Goal: Information Seeking & Learning: Learn about a topic

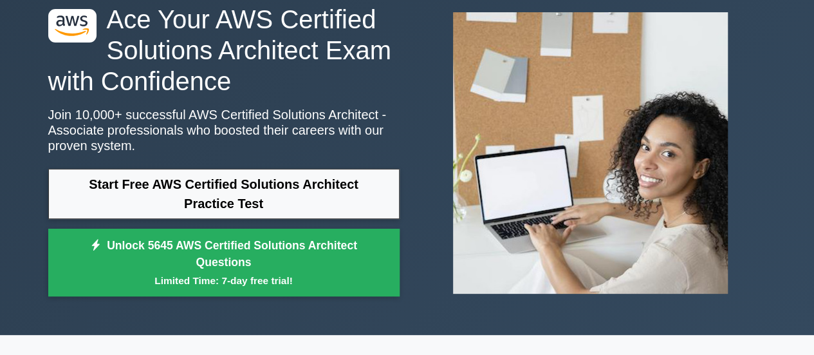
scroll to position [73, 0]
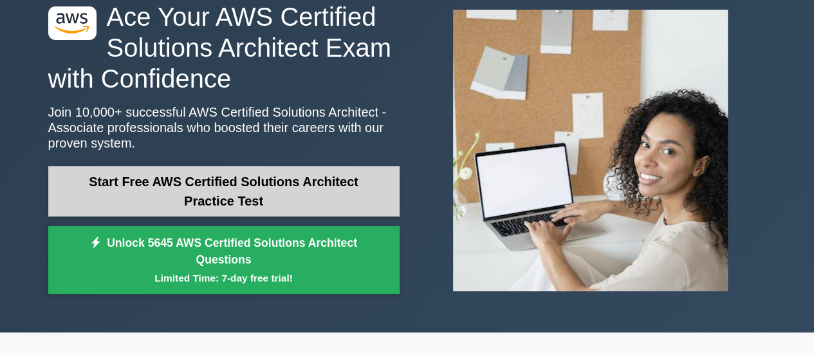
click at [263, 180] on link "Start Free AWS Certified Solutions Architect Practice Test" at bounding box center [223, 191] width 351 height 50
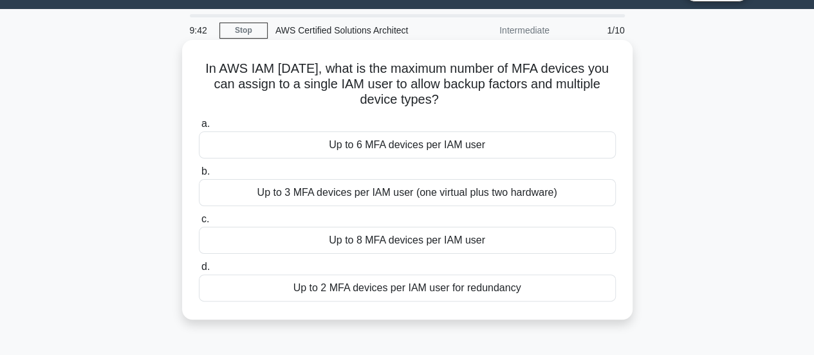
scroll to position [34, 0]
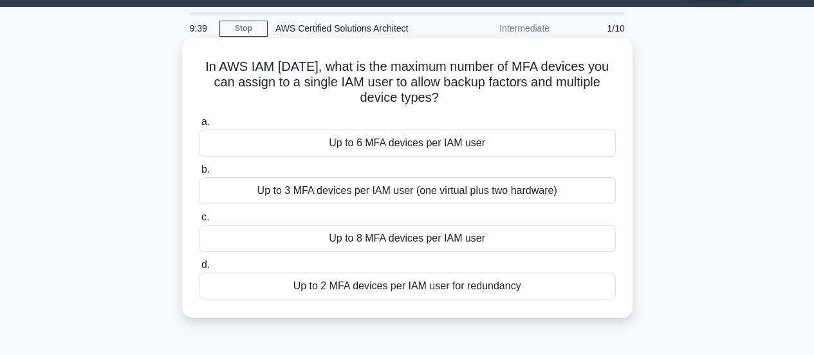
click at [384, 284] on div "Up to 2 MFA devices per IAM user for redundancy" at bounding box center [407, 285] width 417 height 27
click at [199, 269] on input "d. Up to 2 MFA devices per IAM user for redundancy" at bounding box center [199, 265] width 0 height 8
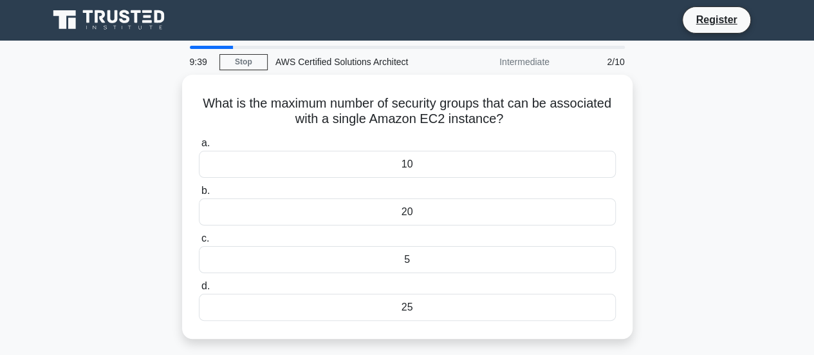
scroll to position [0, 0]
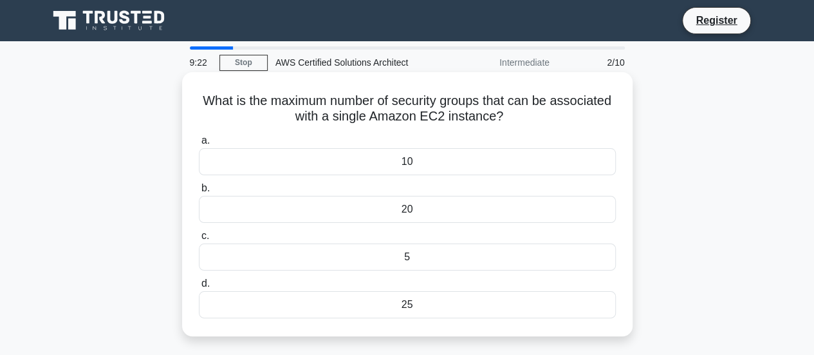
click at [385, 167] on div "10" at bounding box center [407, 161] width 417 height 27
click at [199, 145] on input "a. 10" at bounding box center [199, 140] width 0 height 8
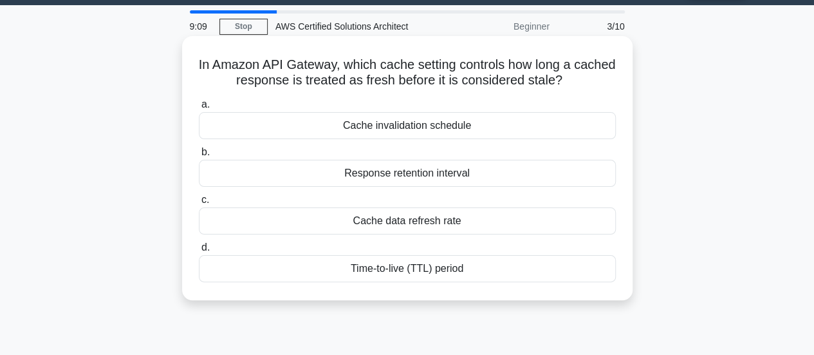
scroll to position [34, 0]
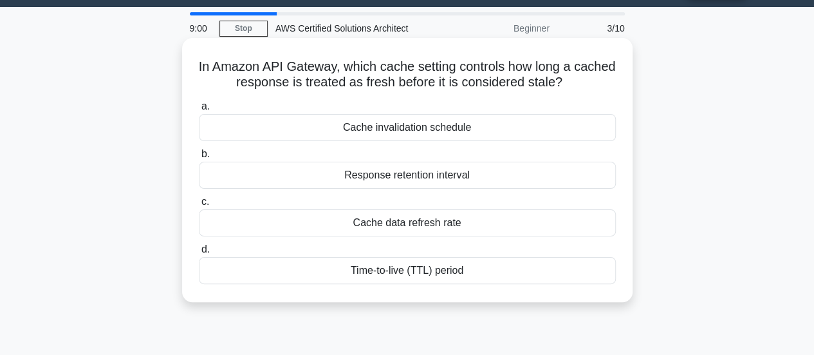
click at [412, 221] on div "Cache data refresh rate" at bounding box center [407, 222] width 417 height 27
click at [199, 206] on input "c. Cache data refresh rate" at bounding box center [199, 202] width 0 height 8
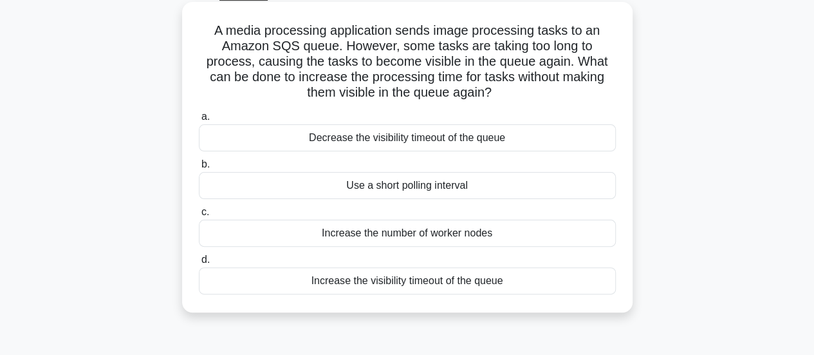
scroll to position [71, 0]
click at [395, 276] on div "Increase the visibility timeout of the queue" at bounding box center [407, 279] width 417 height 27
click at [199, 263] on input "d. Increase the visibility timeout of the queue" at bounding box center [199, 259] width 0 height 8
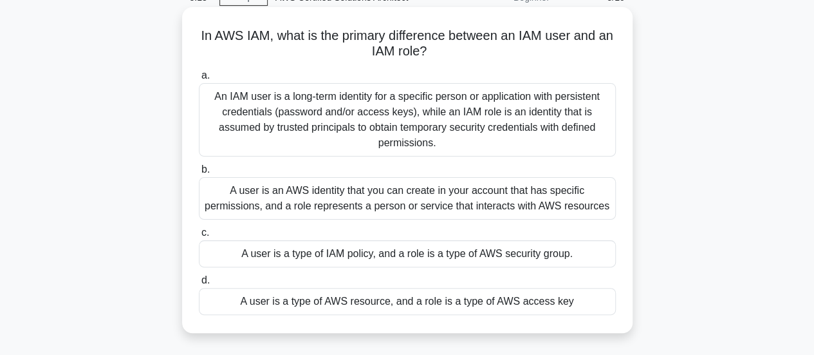
scroll to position [66, 0]
click at [444, 209] on div "A user is an AWS identity that you can create in your account that has specific…" at bounding box center [407, 197] width 417 height 42
click at [199, 173] on input "b. A user is an AWS identity that you can create in your account that has speci…" at bounding box center [199, 169] width 0 height 8
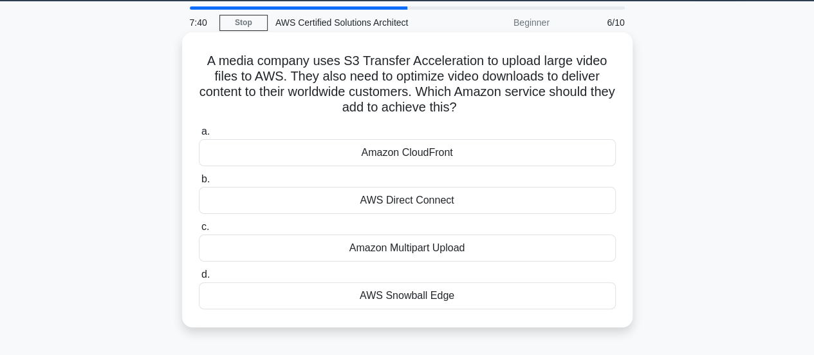
scroll to position [41, 0]
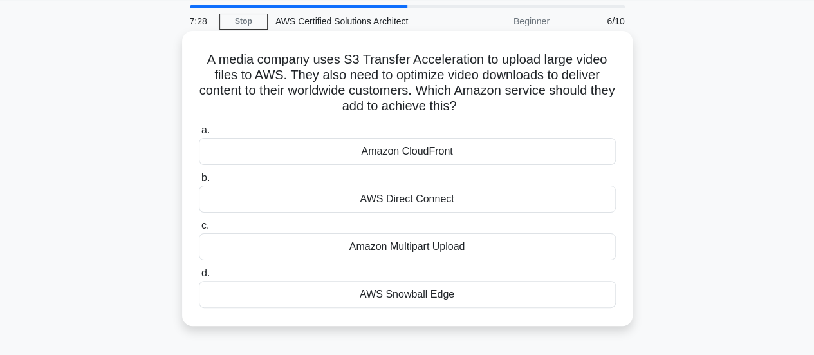
click at [424, 201] on div "AWS Direct Connect" at bounding box center [407, 198] width 417 height 27
click at [199, 182] on input "b. AWS Direct Connect" at bounding box center [199, 178] width 0 height 8
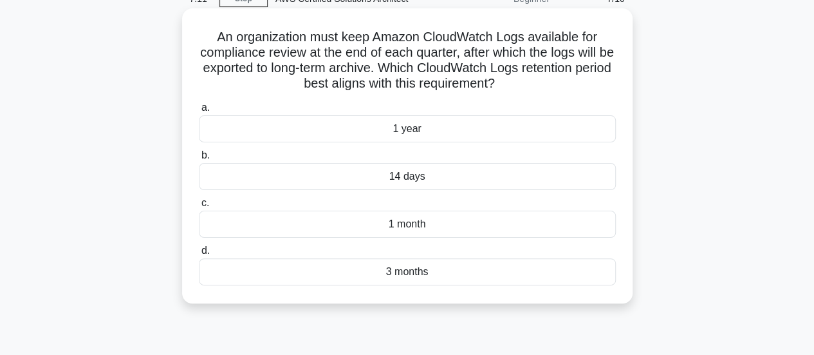
scroll to position [64, 0]
click at [389, 276] on div "3 months" at bounding box center [407, 270] width 417 height 27
click at [199, 254] on input "d. 3 months" at bounding box center [199, 250] width 0 height 8
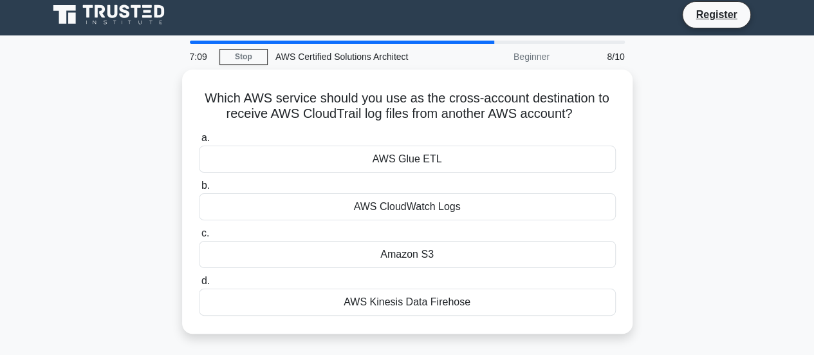
scroll to position [0, 0]
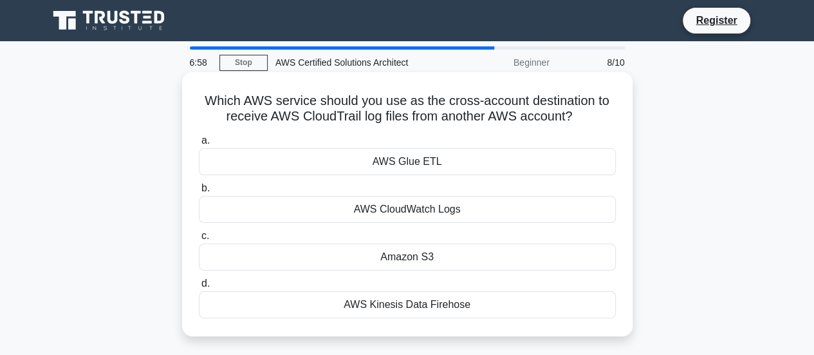
click at [389, 304] on div "AWS Kinesis Data Firehose" at bounding box center [407, 304] width 417 height 27
click at [199, 288] on input "d. AWS Kinesis Data Firehose" at bounding box center [199, 283] width 0 height 8
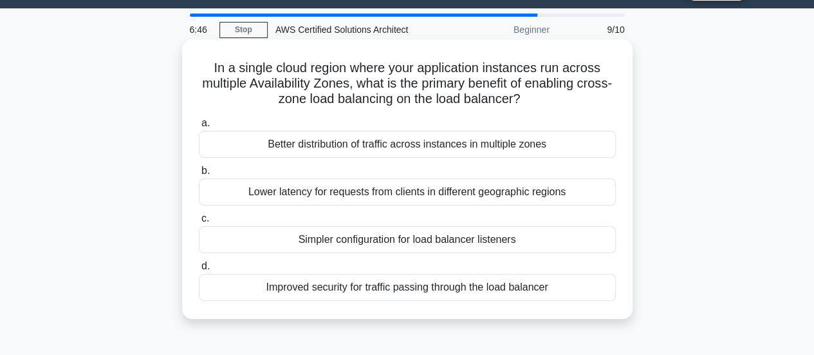
scroll to position [33, 0]
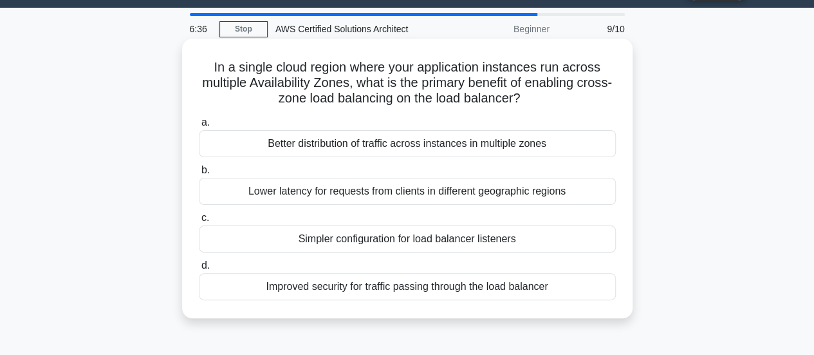
click at [400, 193] on div "Lower latency for requests from clients in different geographic regions" at bounding box center [407, 191] width 417 height 27
click at [199, 174] on input "b. Lower latency for requests from clients in different geographic regions" at bounding box center [199, 170] width 0 height 8
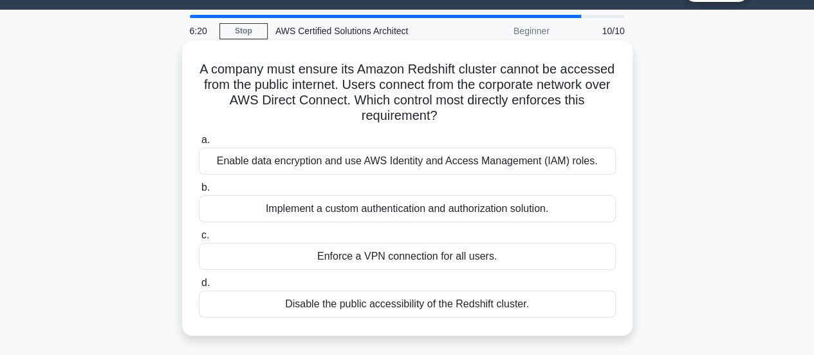
scroll to position [32, 0]
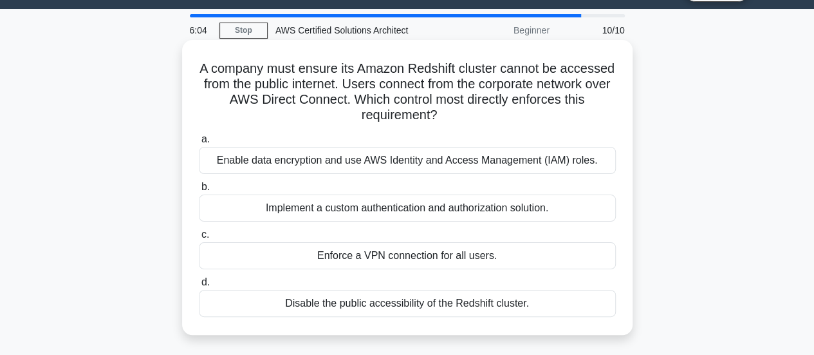
click at [390, 250] on div "Enforce a VPN connection for all users." at bounding box center [407, 255] width 417 height 27
click at [199, 239] on input "c. Enforce a VPN connection for all users." at bounding box center [199, 234] width 0 height 8
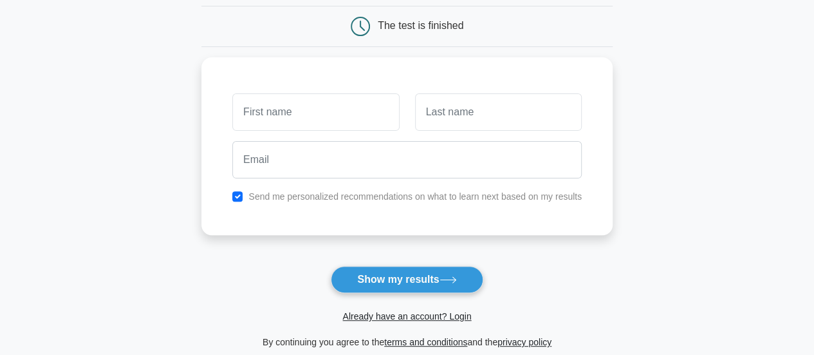
scroll to position [155, 0]
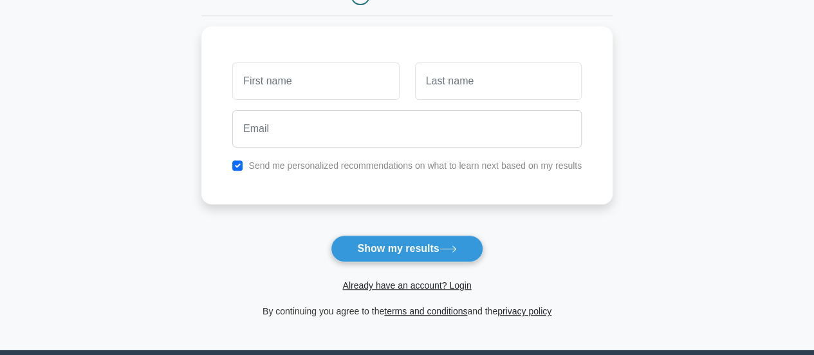
click at [390, 250] on button "Show my results" at bounding box center [407, 248] width 152 height 27
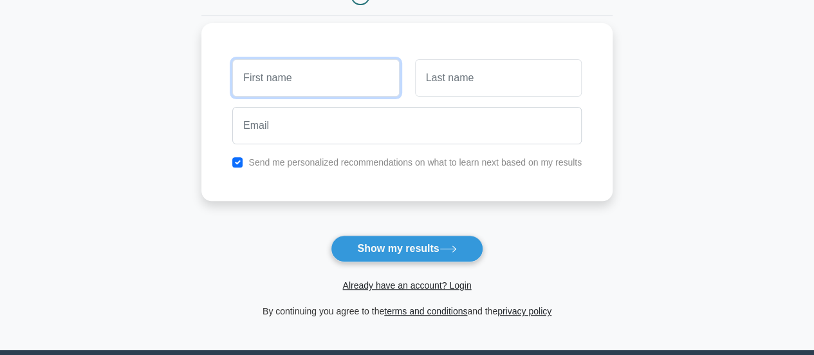
click at [316, 87] on input "text" at bounding box center [315, 77] width 167 height 37
type input "Palak"
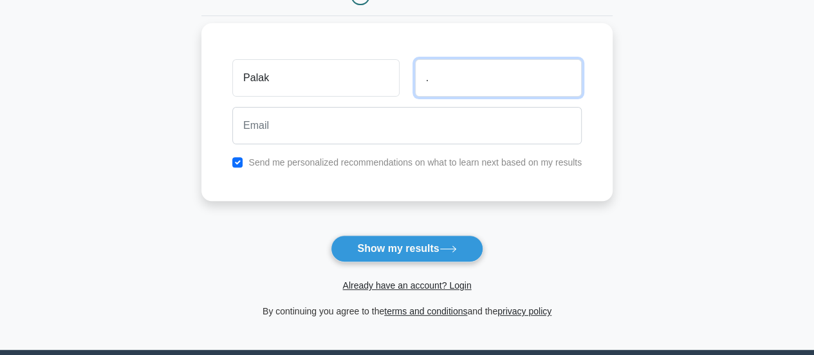
type input "."
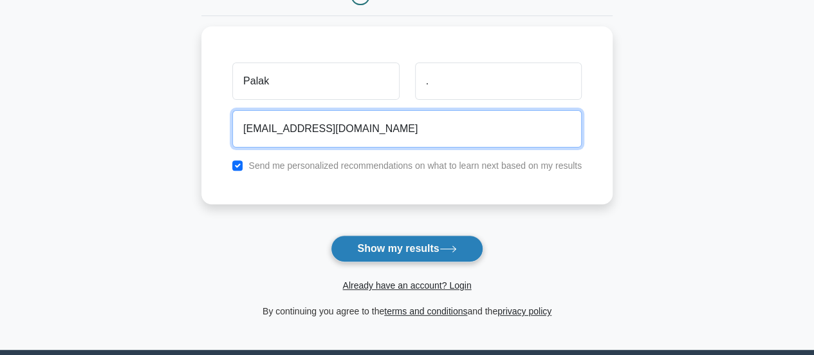
type input "palak@gmail.com"
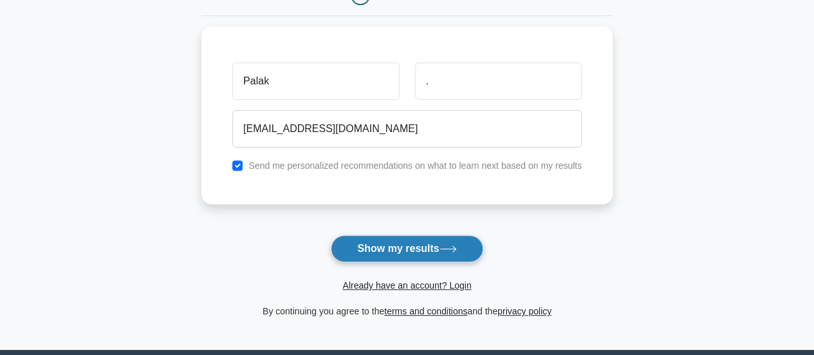
click at [382, 249] on button "Show my results" at bounding box center [407, 248] width 152 height 27
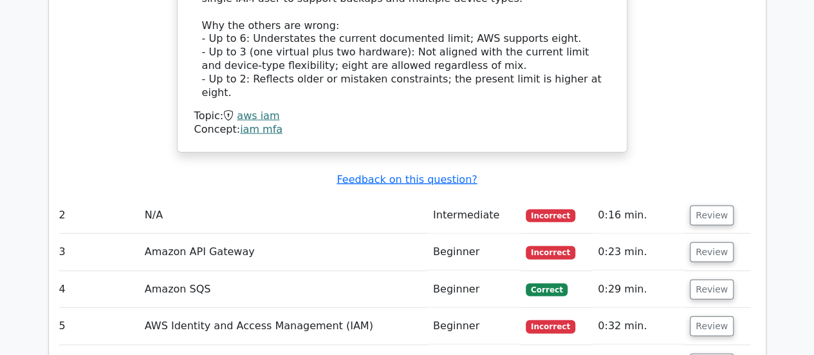
scroll to position [1510, 0]
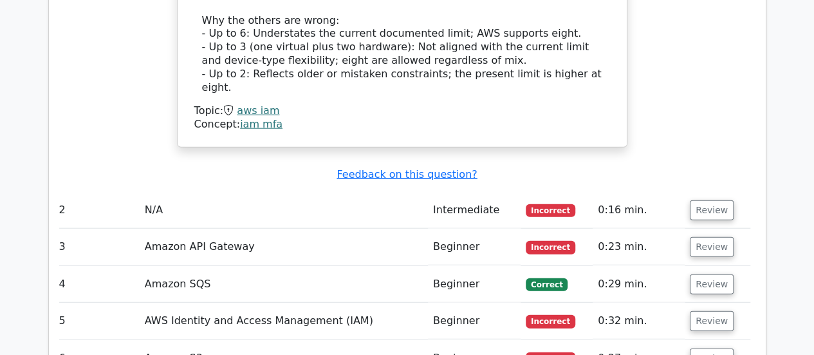
click at [389, 192] on td "N/A" at bounding box center [284, 210] width 288 height 37
click at [716, 200] on button "Review" at bounding box center [712, 210] width 44 height 20
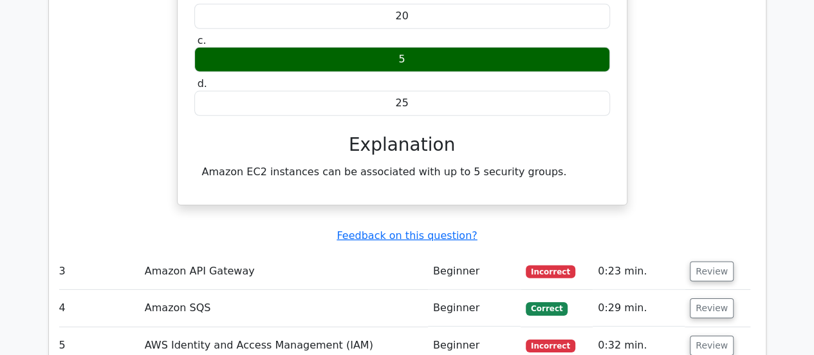
scroll to position [1849, 0]
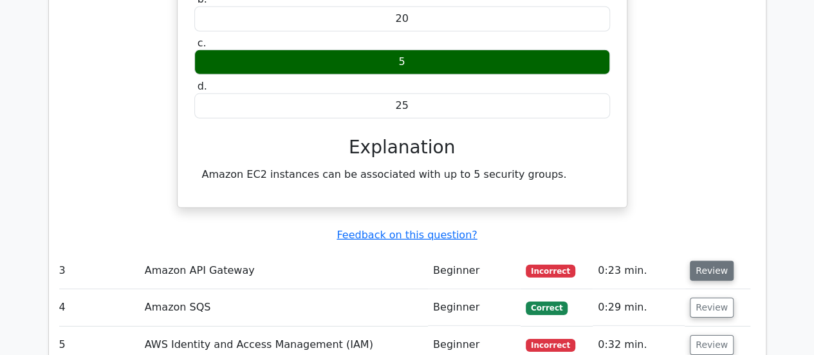
click at [697, 261] on button "Review" at bounding box center [712, 271] width 44 height 20
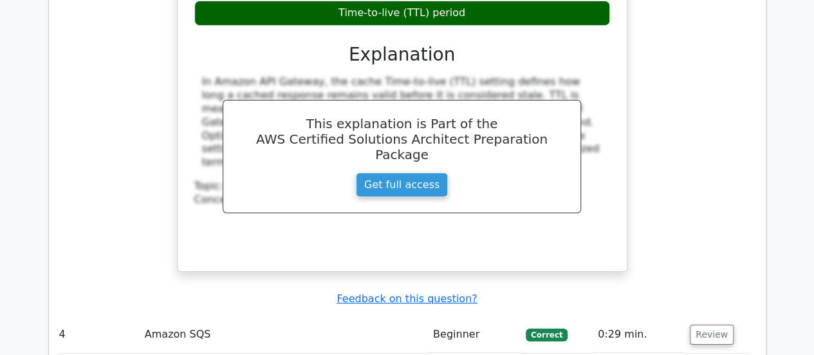
scroll to position [2407, 0]
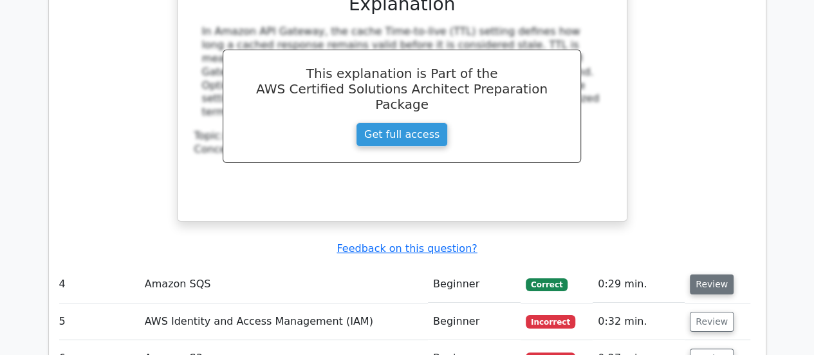
click at [705, 274] on button "Review" at bounding box center [712, 284] width 44 height 20
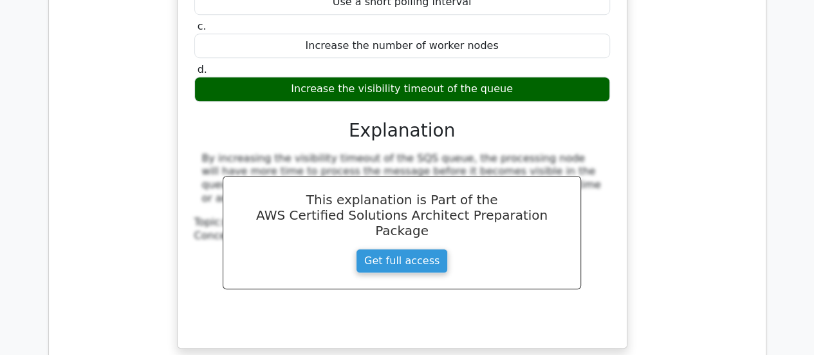
scroll to position [3020, 0]
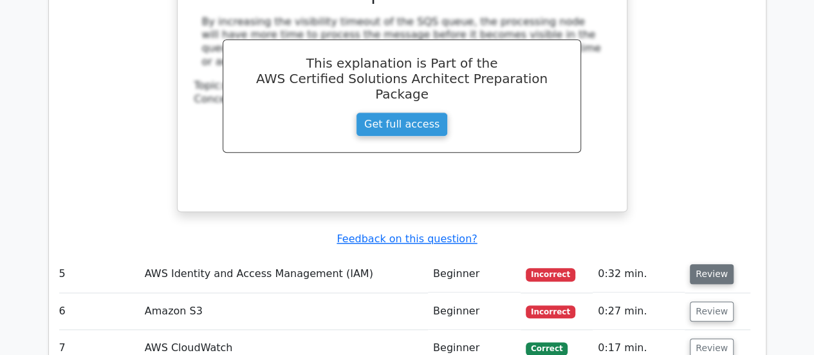
click at [709, 264] on button "Review" at bounding box center [712, 274] width 44 height 20
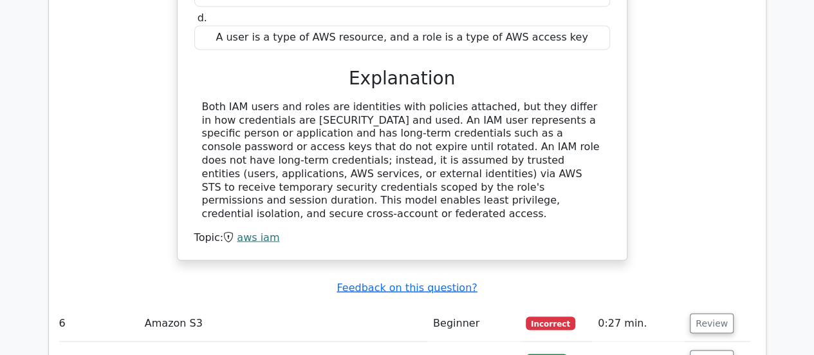
scroll to position [3578, 0]
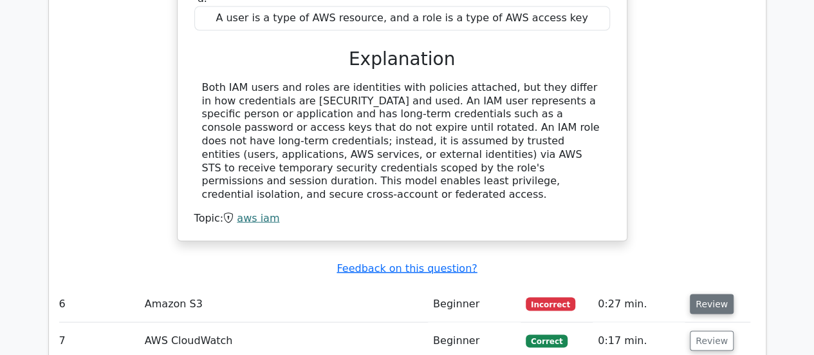
click at [706, 294] on button "Review" at bounding box center [712, 304] width 44 height 20
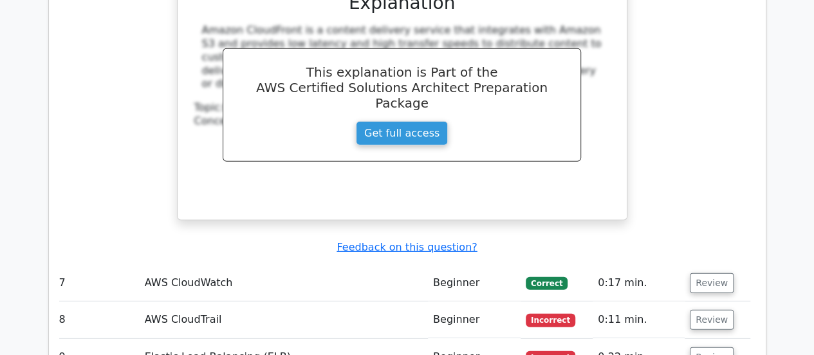
scroll to position [4186, 0]
click at [716, 272] on button "Review" at bounding box center [712, 282] width 44 height 20
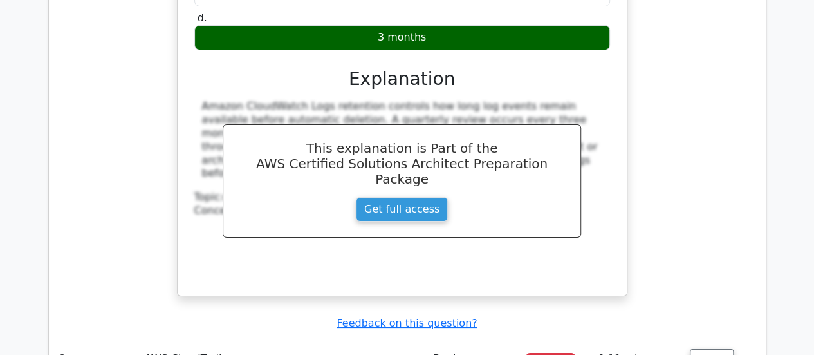
scroll to position [4713, 0]
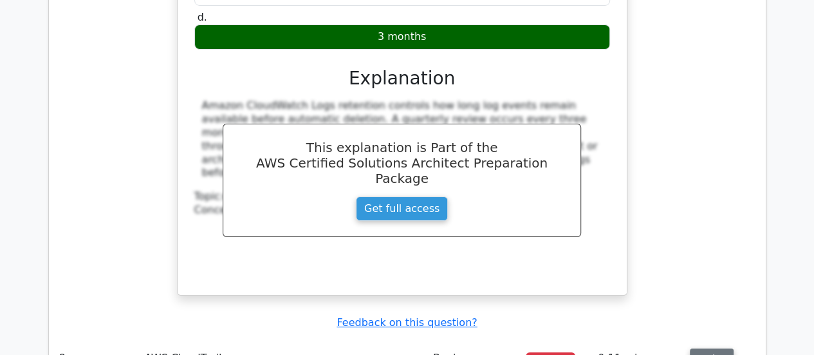
click at [704, 348] on button "Review" at bounding box center [712, 358] width 44 height 20
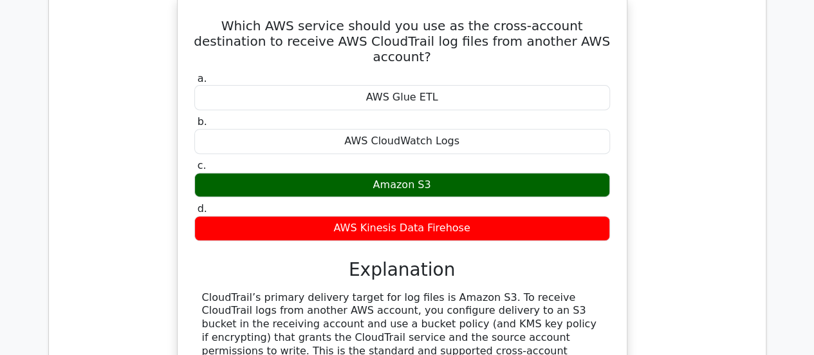
scroll to position [5296, 0]
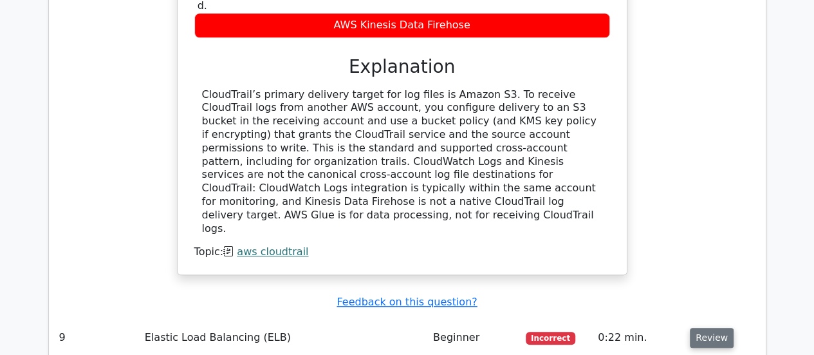
click at [697, 328] on button "Review" at bounding box center [712, 338] width 44 height 20
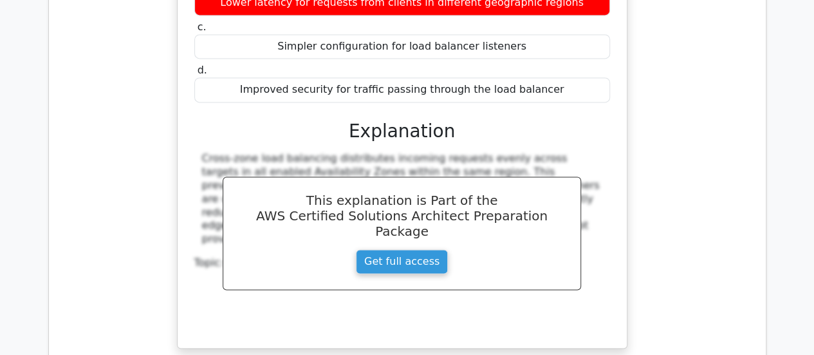
scroll to position [5824, 0]
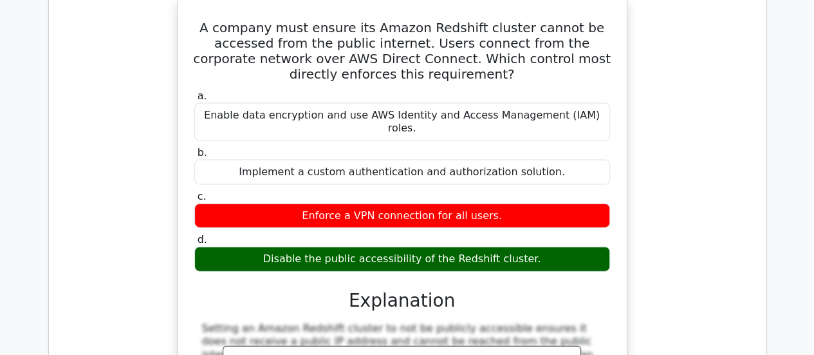
scroll to position [0, 0]
